Goal: Transaction & Acquisition: Purchase product/service

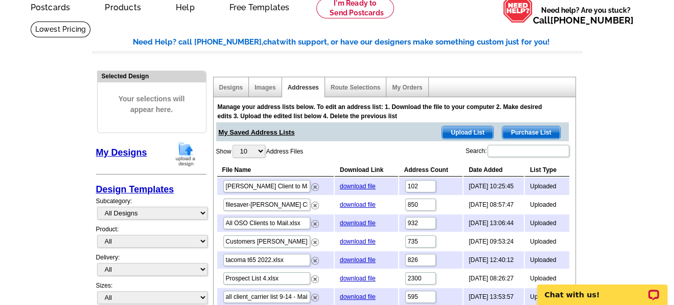
scroll to position [37, 0]
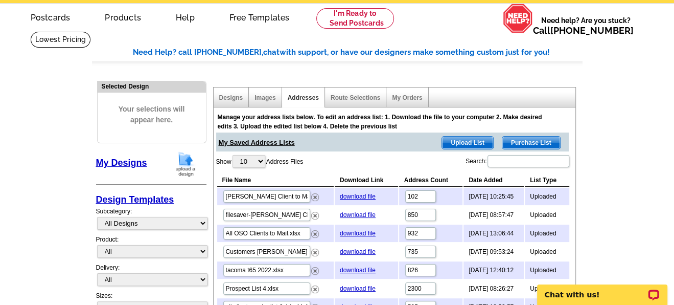
click at [220, 105] on div "Designs" at bounding box center [232, 97] width 36 height 20
click at [229, 102] on div "Designs" at bounding box center [232, 97] width 36 height 20
click at [237, 95] on link "Designs" at bounding box center [231, 97] width 24 height 7
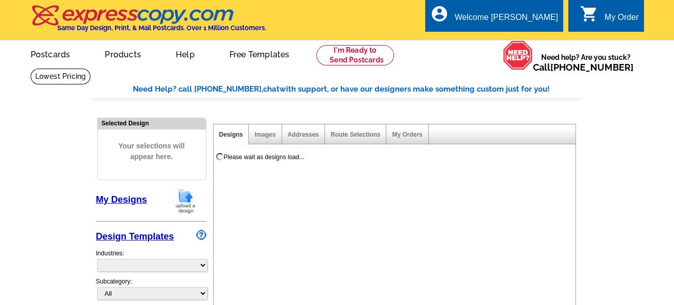
select select "785"
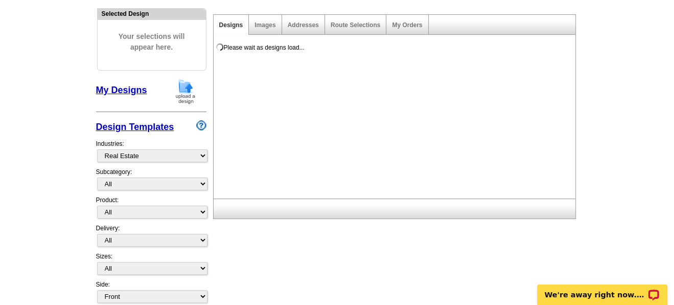
click at [129, 92] on link "My Designs" at bounding box center [121, 90] width 51 height 10
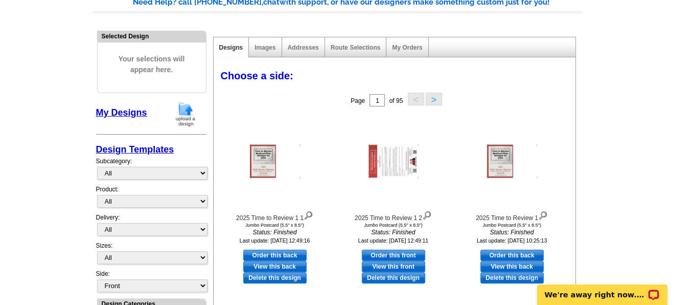
scroll to position [89, 0]
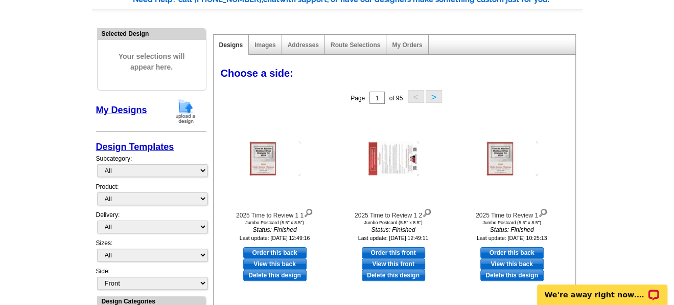
click at [179, 103] on img at bounding box center [185, 111] width 27 height 26
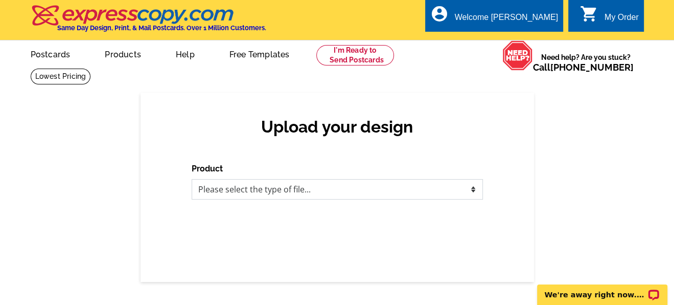
click at [240, 192] on select "Please select the type of file... Postcards Business Cards Letters and flyers G…" at bounding box center [337, 189] width 291 height 20
select select "1"
click at [192, 179] on select "Please select the type of file... Postcards Business Cards Letters and flyers G…" at bounding box center [337, 189] width 291 height 20
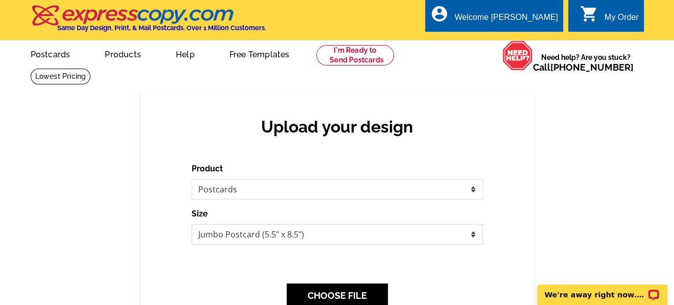
click at [312, 239] on select "Jumbo Postcard (5.5" x 8.5") Regular Postcard (4.25" x 5.6") Panoramic Postcard…" at bounding box center [337, 234] width 291 height 20
click at [192, 224] on select "Jumbo Postcard (5.5" x 8.5") Regular Postcard (4.25" x 5.6") Panoramic Postcard…" at bounding box center [337, 234] width 291 height 20
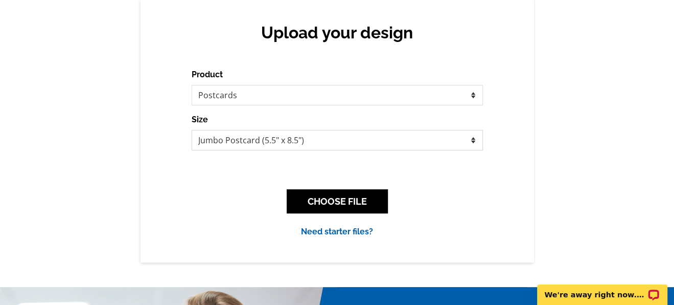
scroll to position [102, 0]
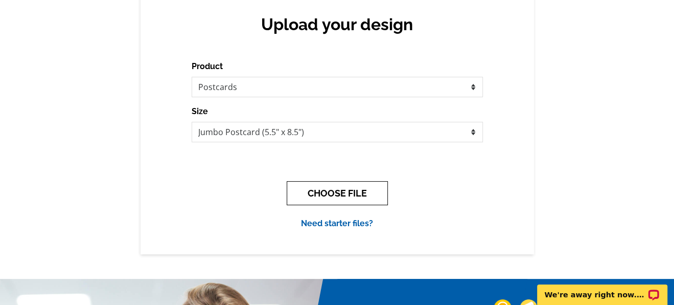
click at [305, 196] on button "CHOOSE FILE" at bounding box center [337, 193] width 101 height 24
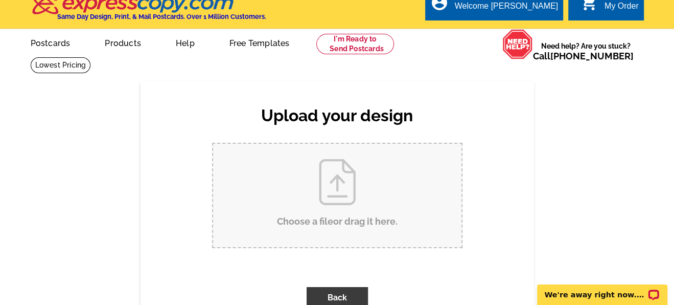
scroll to position [0, 0]
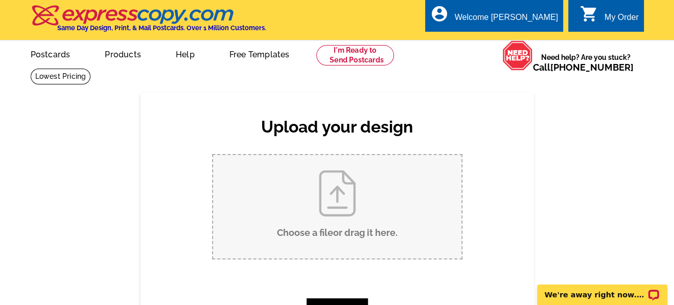
click at [330, 206] on input "Choose a file or drag it here ." at bounding box center [337, 206] width 248 height 103
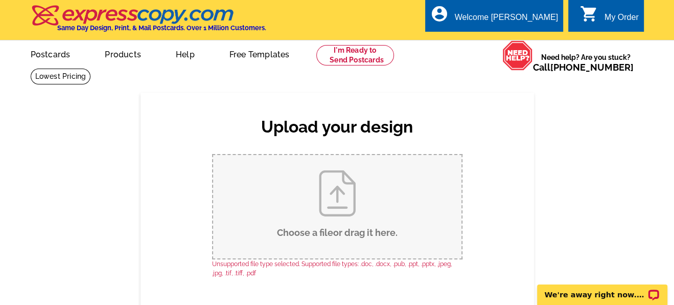
click at [297, 229] on input "Choose a file or drag it here ." at bounding box center [337, 206] width 248 height 103
click at [332, 214] on input "Choose a file or drag it here ." at bounding box center [337, 206] width 248 height 103
type input "C:\fakepath\Final Version.pdf"
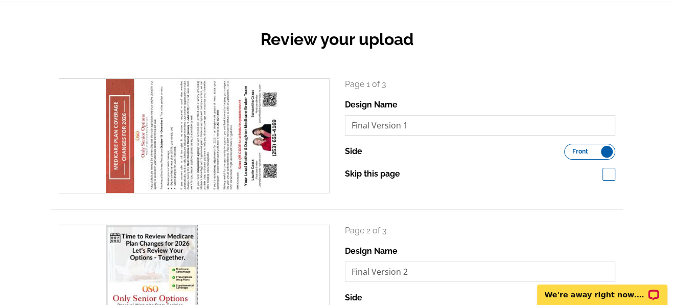
scroll to position [54, 0]
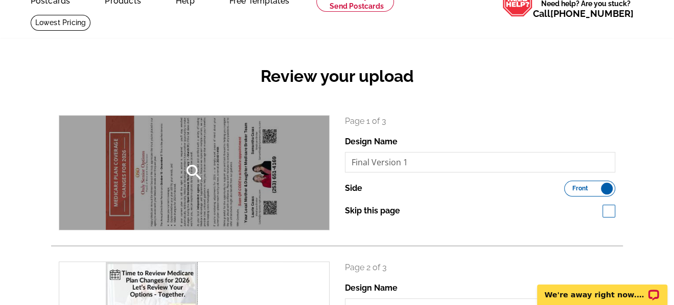
click at [224, 177] on div "search" at bounding box center [194, 172] width 270 height 114
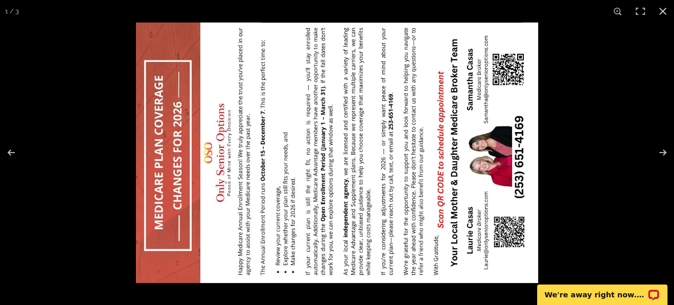
click at [224, 177] on img at bounding box center [337, 152] width 402 height 260
click at [607, 134] on div at bounding box center [473, 174] width 674 height 305
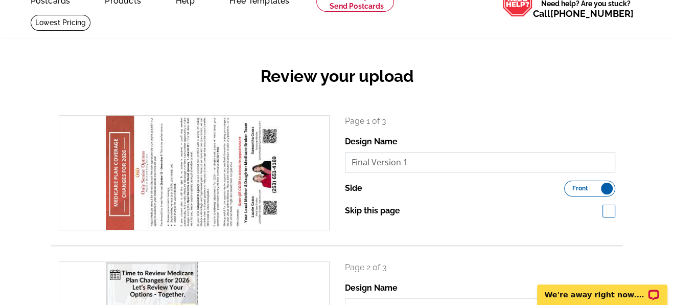
click at [470, 165] on input "Final Version 1" at bounding box center [480, 162] width 271 height 20
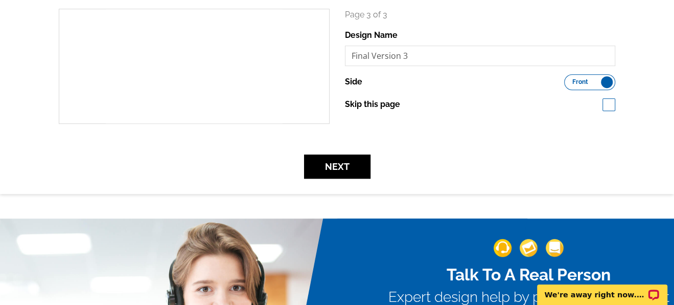
scroll to position [454, 0]
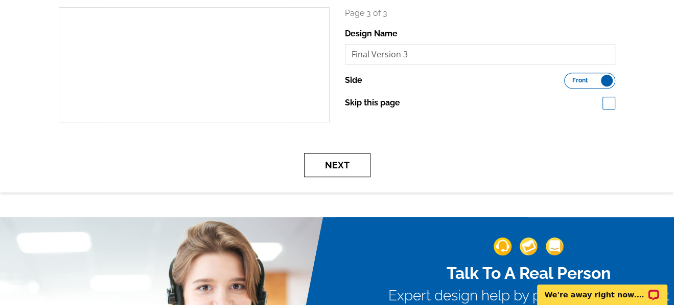
click at [340, 163] on button "Next" at bounding box center [337, 165] width 66 height 24
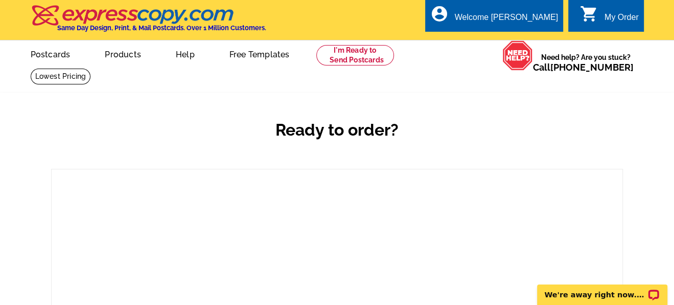
click at [342, 165] on div "Ready to order?" at bounding box center [337, 138] width 572 height 60
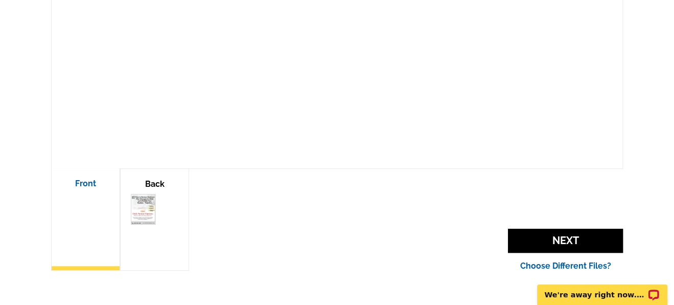
scroll to position [286, 0]
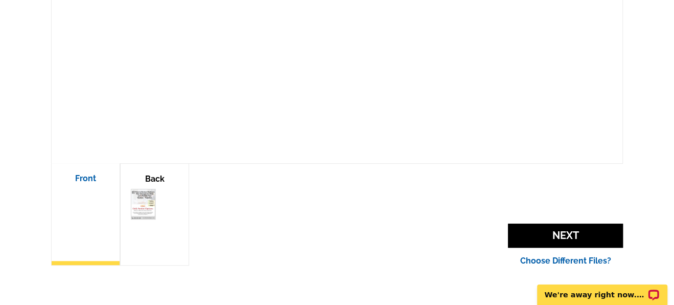
click at [96, 186] on div "Front" at bounding box center [85, 214] width 69 height 102
click at [96, 188] on div "Front" at bounding box center [85, 214] width 69 height 102
click at [137, 203] on img at bounding box center [155, 204] width 48 height 31
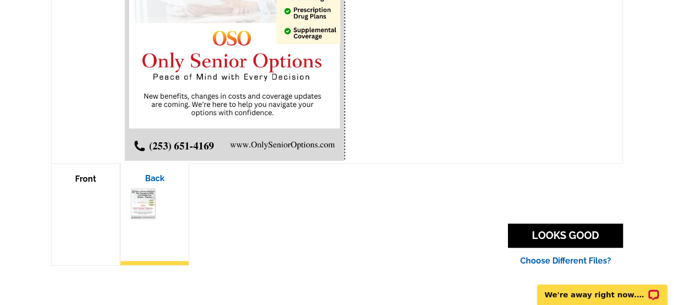
click at [478, 82] on img at bounding box center [337, 23] width 425 height 275
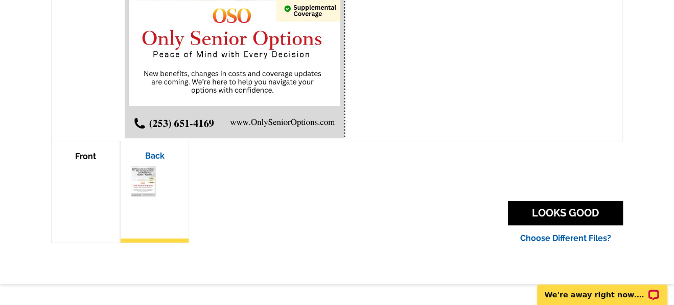
scroll to position [294, 0]
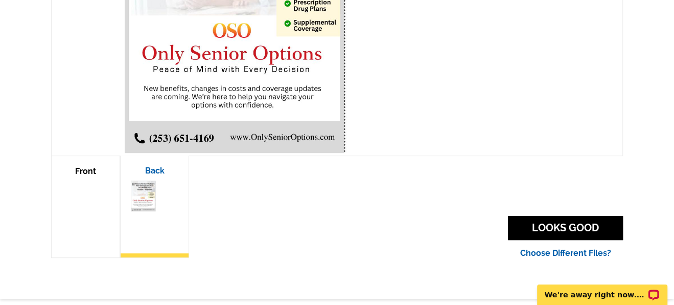
click at [89, 180] on div "Front" at bounding box center [85, 206] width 69 height 102
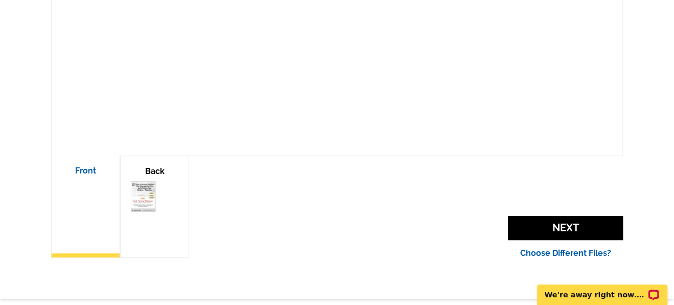
click at [79, 227] on div at bounding box center [86, 210] width 48 height 61
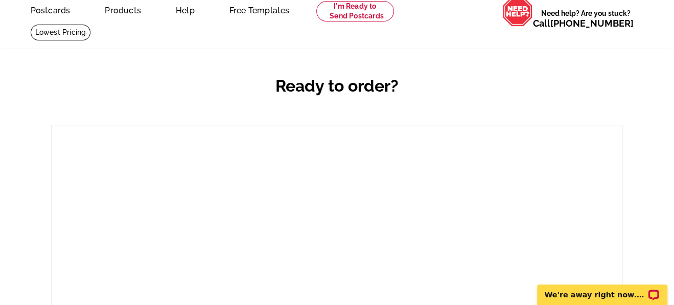
scroll to position [0, 0]
